Goal: Task Accomplishment & Management: Complete application form

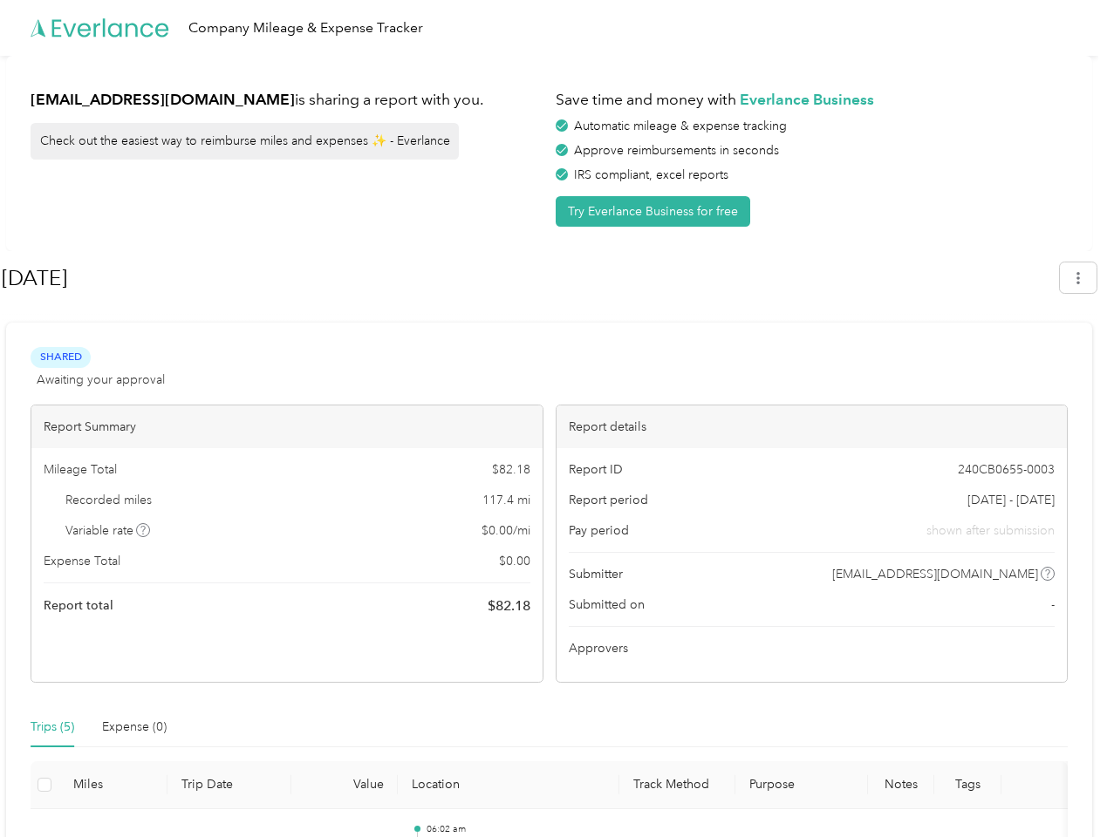
click at [556, 419] on div "Report details" at bounding box center [811, 427] width 511 height 43
click at [553, 28] on div "Company Mileage & Expense Tracker" at bounding box center [549, 28] width 1098 height 56
click at [656, 211] on button "Try Everlance Business for free" at bounding box center [653, 211] width 194 height 31
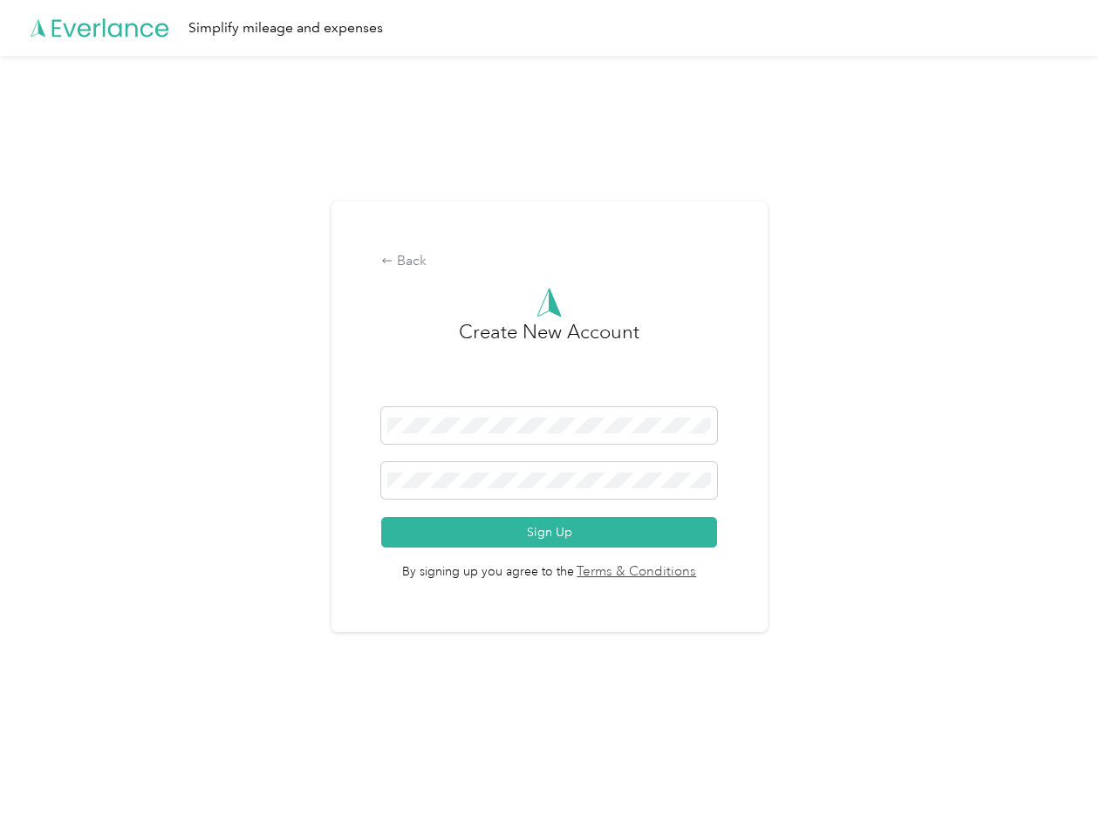
click at [1087, 277] on div "Back Create New Account Sign Up By signing up you agree to the Terms & Conditio…" at bounding box center [549, 424] width 1098 height 737
click at [144, 530] on div "Back Create New Account Sign Up By signing up you agree to the Terms & Conditio…" at bounding box center [549, 424] width 1098 height 737
click at [687, 574] on link "Terms & Conditions" at bounding box center [635, 572] width 123 height 20
click at [52, 727] on div "Back Create New Account Sign Up By signing up you agree to the Terms & Conditio…" at bounding box center [549, 424] width 1098 height 737
click at [134, 727] on div "Back Create New Account Sign Up By signing up you agree to the Terms & Conditio…" at bounding box center [549, 424] width 1098 height 737
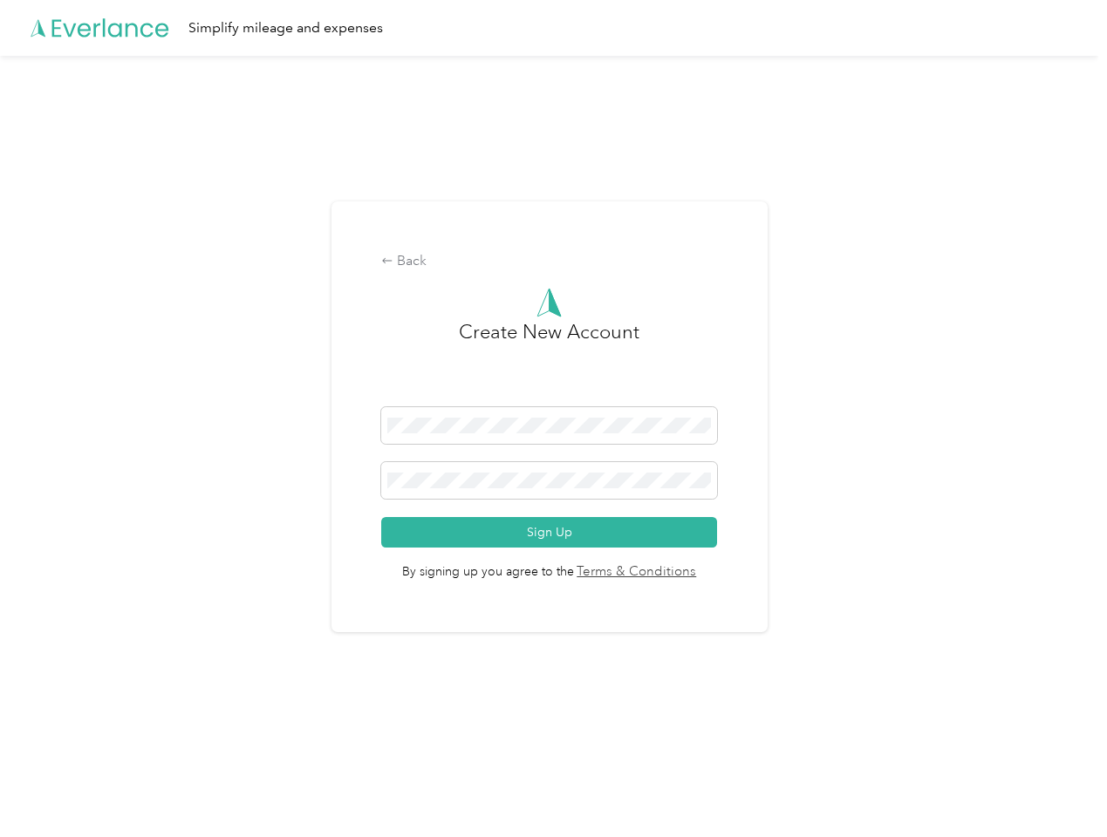
click at [44, 785] on div "Back Create New Account Sign Up By signing up you agree to the Terms & Conditio…" at bounding box center [549, 424] width 1098 height 737
